Goal: Find specific fact

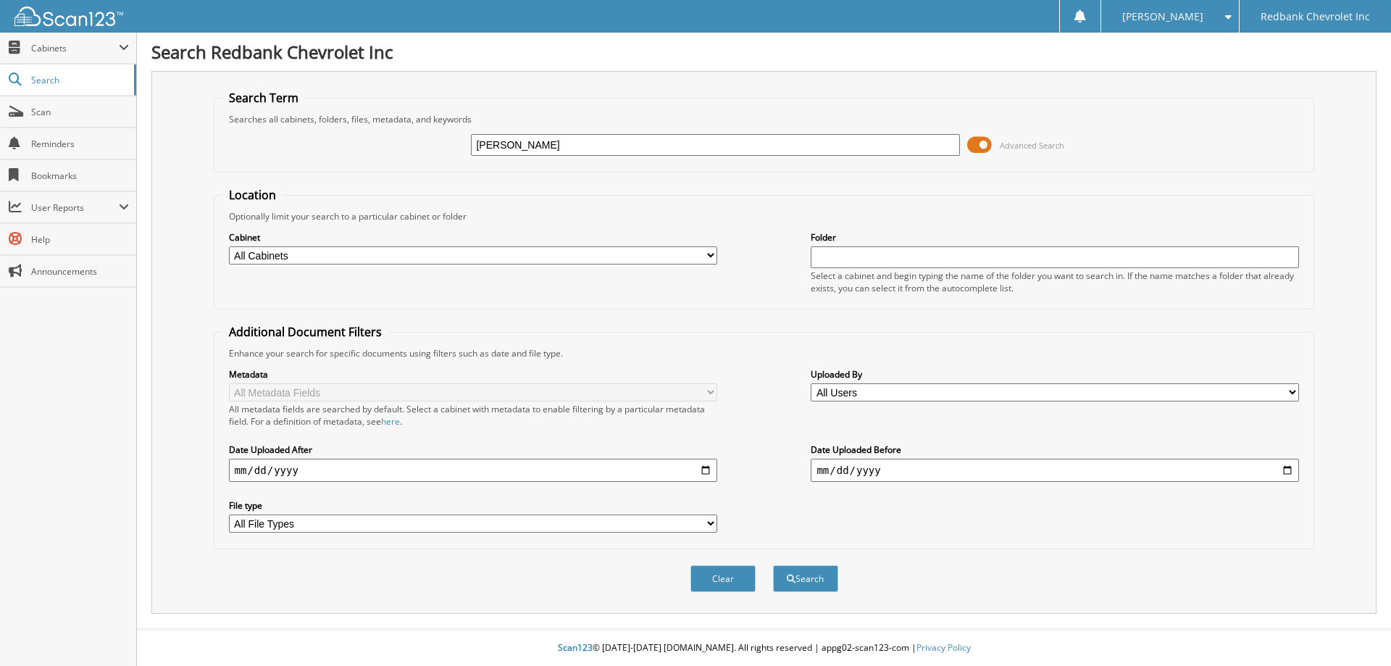
type input "[PERSON_NAME]"
click at [773, 565] on button "Search" at bounding box center [805, 578] width 65 height 27
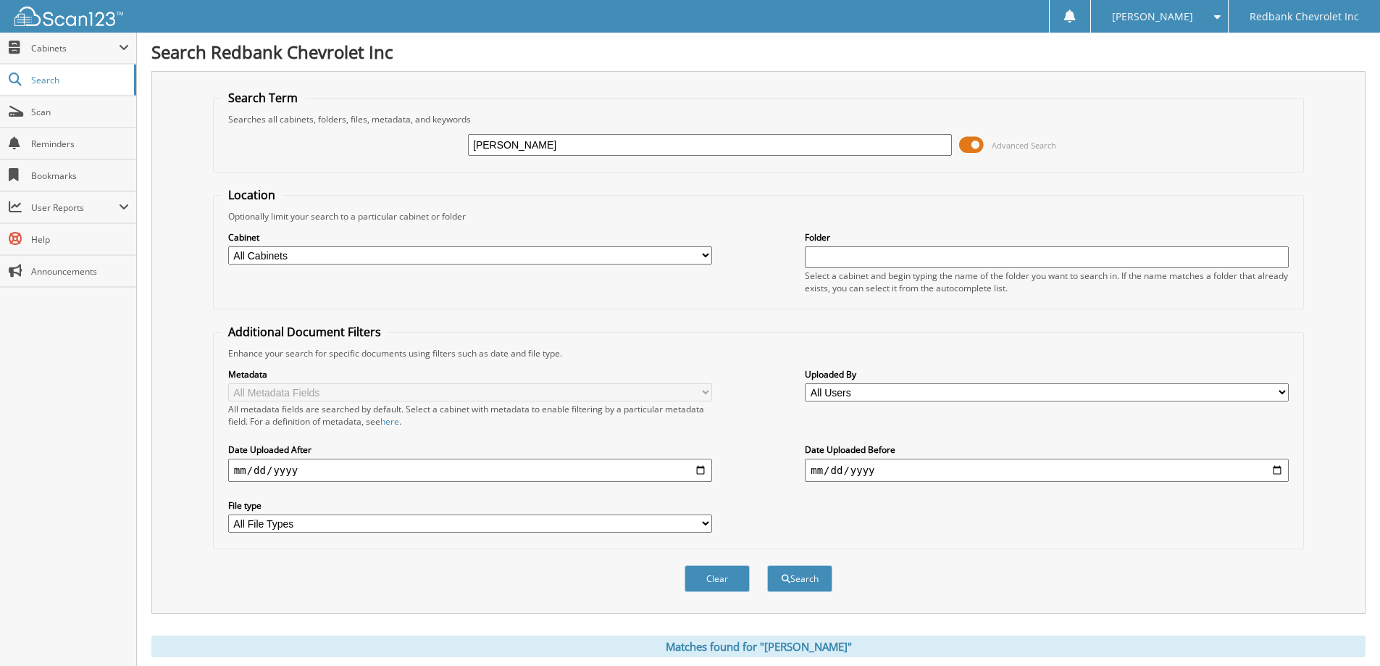
scroll to position [362, 0]
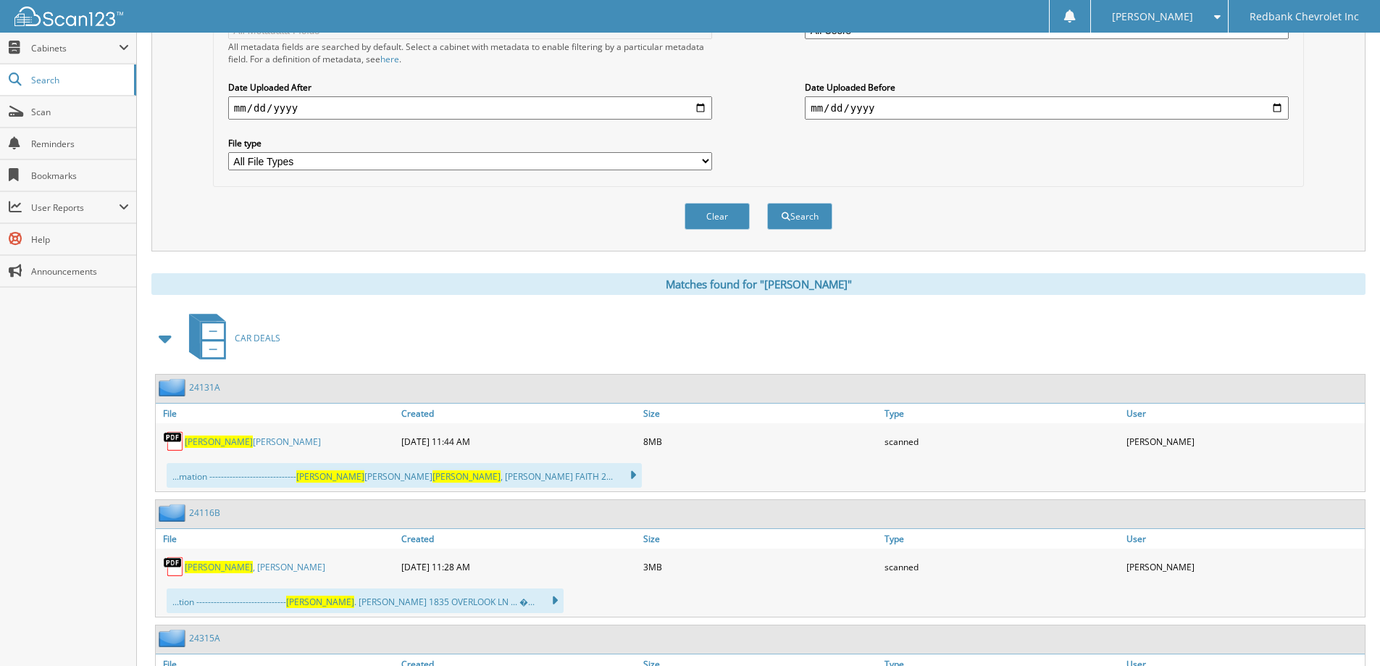
click at [235, 440] on link "GREENE JR, PETER D" at bounding box center [253, 441] width 136 height 12
